Goal: Task Accomplishment & Management: Complete application form

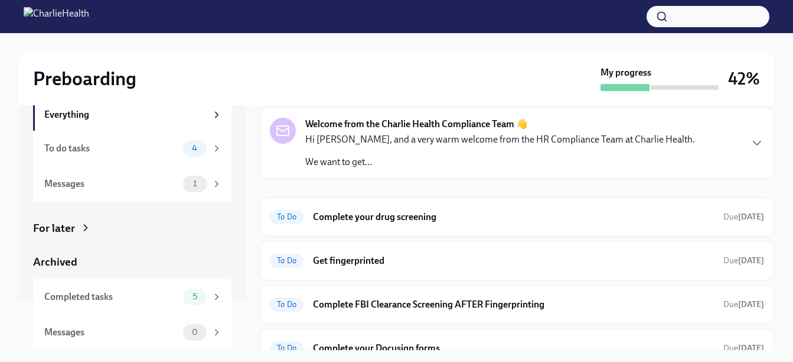
scroll to position [59, 0]
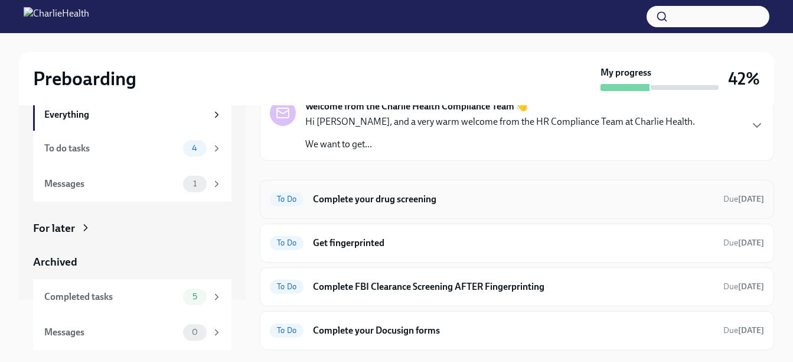
click at [406, 198] on h6 "Complete your drug screening" at bounding box center [513, 199] width 401 height 13
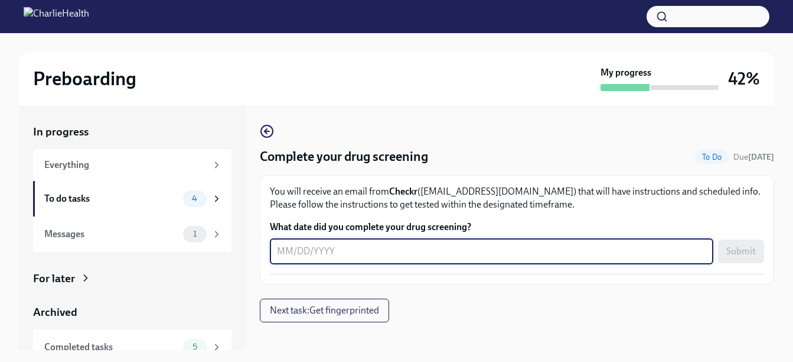
click at [321, 256] on textarea "What date did you complete your drug screening?" at bounding box center [491, 251] width 429 height 14
type textarea "[DATE]"
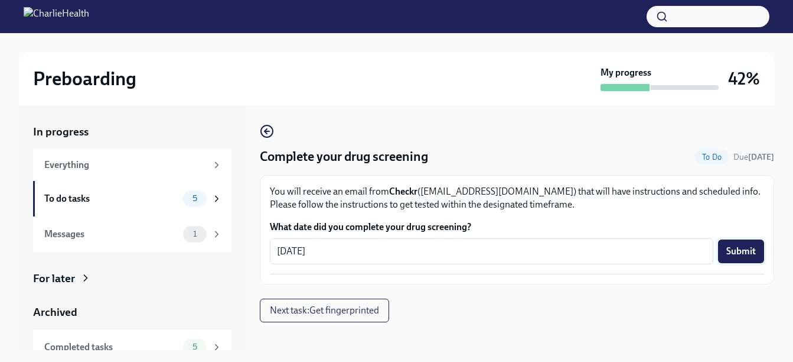
click at [741, 250] on span "Submit" at bounding box center [742, 251] width 30 height 12
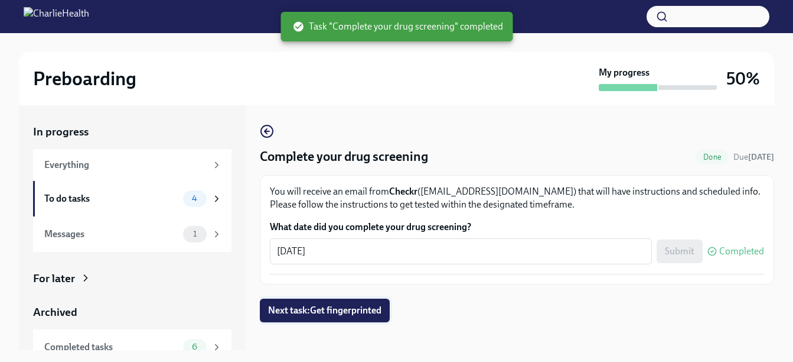
click at [344, 311] on span "Next task : Get fingerprinted" at bounding box center [324, 310] width 113 height 12
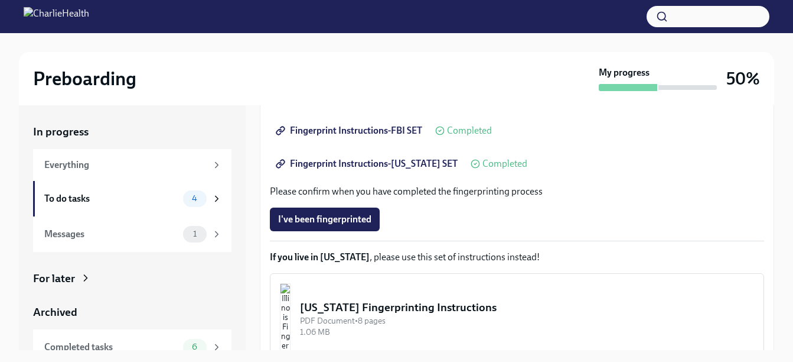
scroll to position [236, 0]
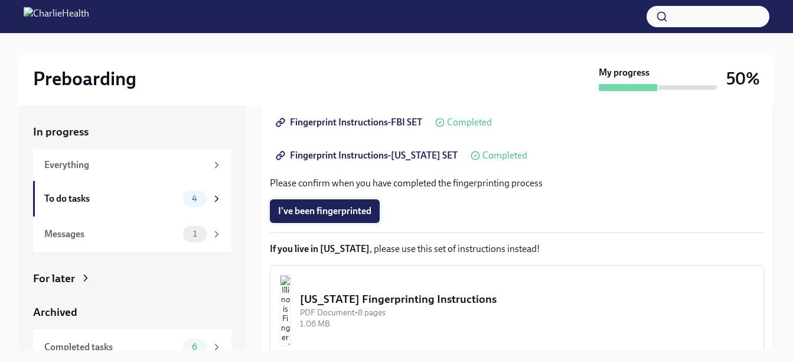
click at [318, 209] on span "I've been fingerprinted" at bounding box center [324, 211] width 93 height 12
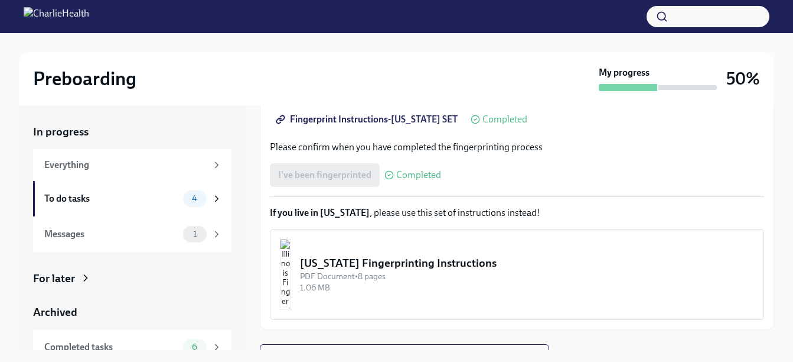
scroll to position [290, 0]
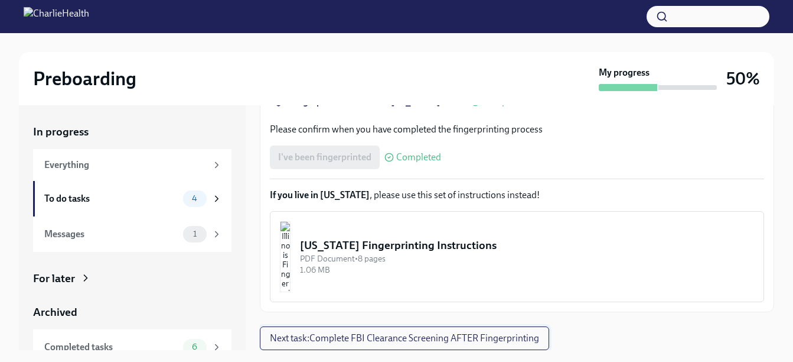
click at [364, 338] on span "Next task : Complete FBI Clearance Screening AFTER Fingerprinting" at bounding box center [404, 338] width 269 height 12
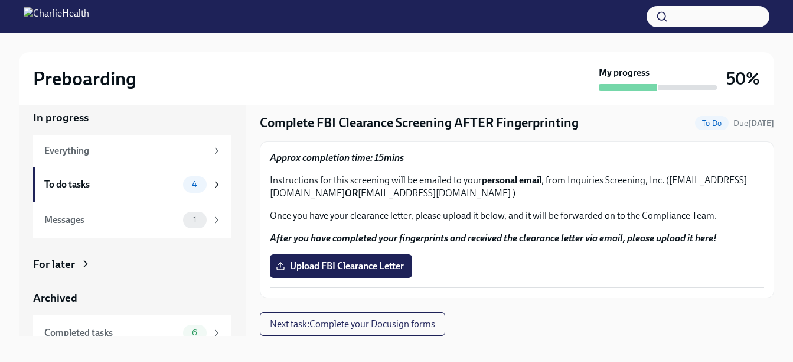
scroll to position [21, 0]
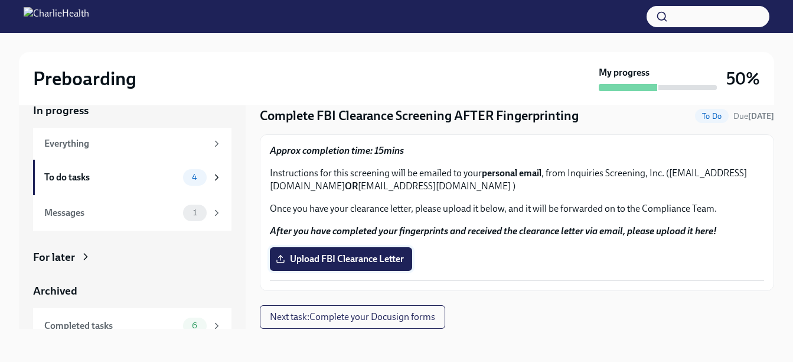
click at [340, 258] on span "Upload FBI Clearance Letter" at bounding box center [341, 259] width 126 height 12
click at [0, 0] on input "Upload FBI Clearance Letter" at bounding box center [0, 0] width 0 height 0
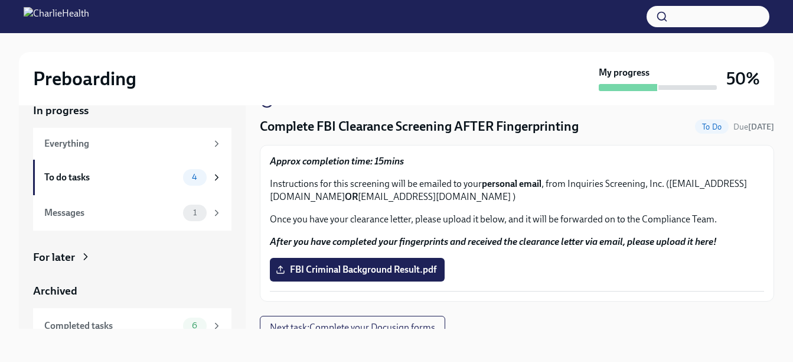
scroll to position [19, 0]
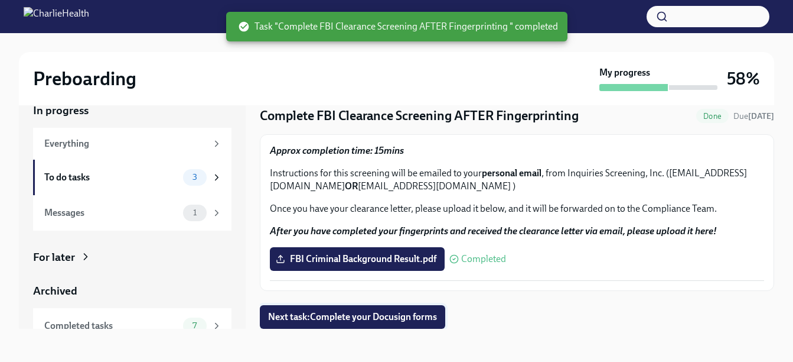
click at [333, 315] on span "Next task : Complete your Docusign forms" at bounding box center [352, 317] width 169 height 12
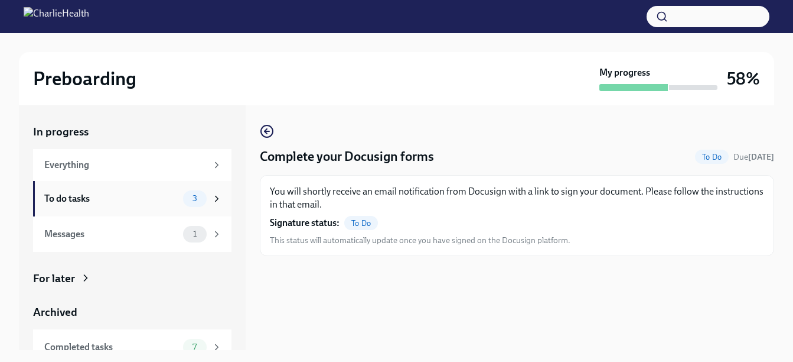
click at [190, 196] on span "3" at bounding box center [194, 198] width 19 height 9
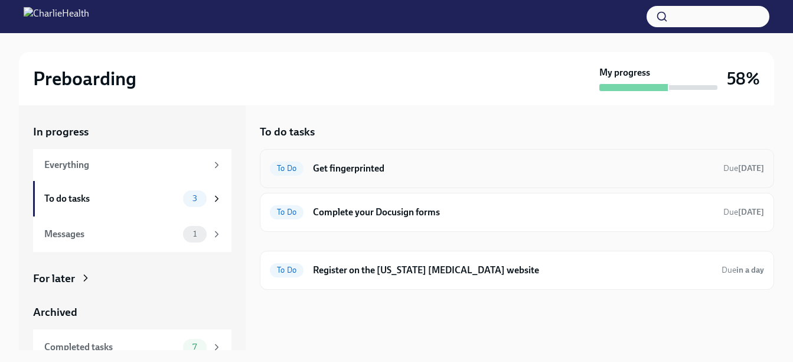
click at [354, 165] on h6 "Get fingerprinted" at bounding box center [513, 168] width 401 height 13
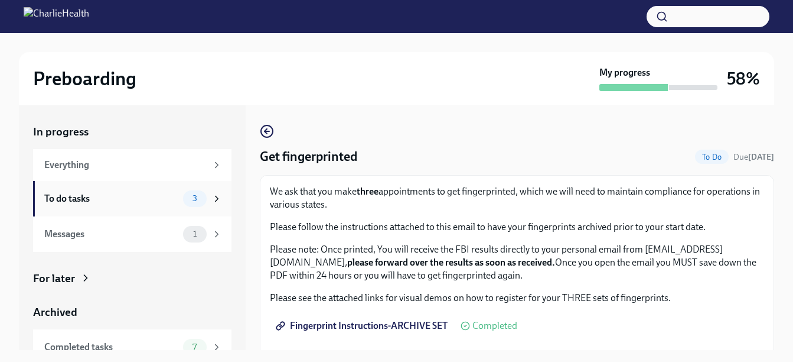
click at [71, 197] on div "To do tasks" at bounding box center [111, 198] width 134 height 13
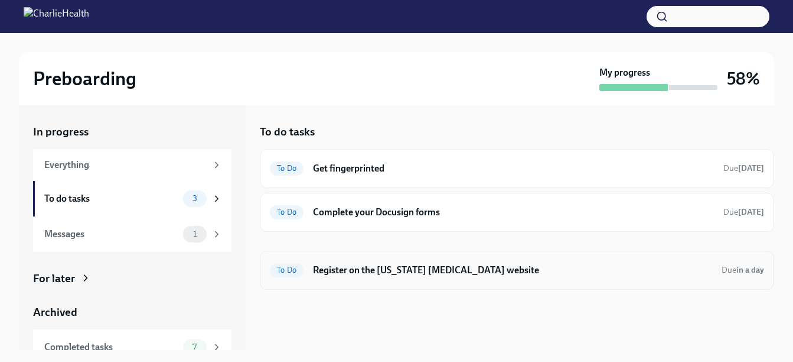
click at [354, 268] on h6 "Register on the [US_STATE] [MEDICAL_DATA] website" at bounding box center [512, 269] width 399 height 13
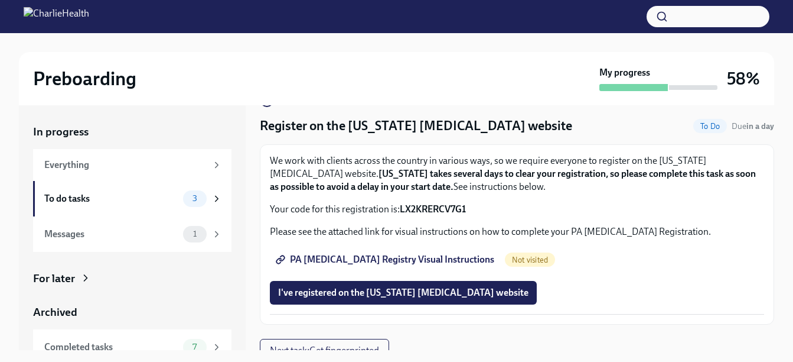
scroll to position [43, 0]
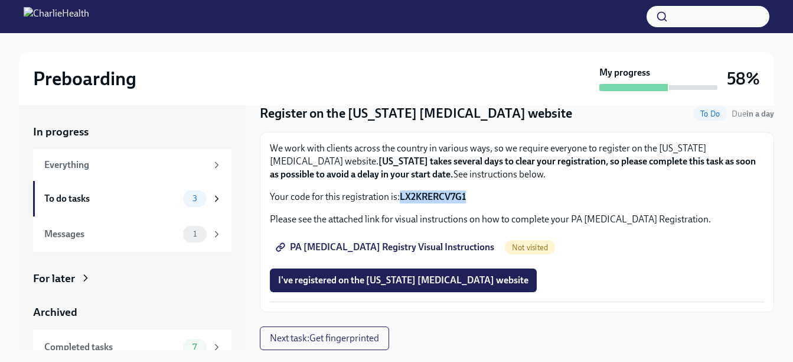
drag, startPoint x: 402, startPoint y: 195, endPoint x: 467, endPoint y: 197, distance: 65.6
click at [466, 197] on strong "LX2KRERCV7G1" at bounding box center [433, 196] width 66 height 11
drag, startPoint x: 467, startPoint y: 197, endPoint x: 451, endPoint y: 196, distance: 16.6
copy strong "LX2KRERCV7G1"
click at [444, 246] on span "PA [MEDICAL_DATA] Registry Visual Instructions" at bounding box center [386, 247] width 216 height 12
